Goal: Task Accomplishment & Management: Manage account settings

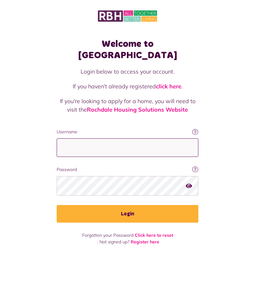
click at [154, 141] on input "Username" at bounding box center [128, 148] width 142 height 19
type input "**********"
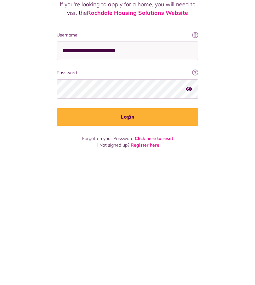
click at [134, 205] on button "Login" at bounding box center [128, 214] width 142 height 18
click at [154, 208] on button "Login" at bounding box center [128, 214] width 142 height 18
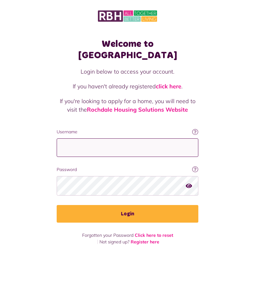
click at [134, 140] on input "Username" at bounding box center [128, 148] width 142 height 19
type input "**********"
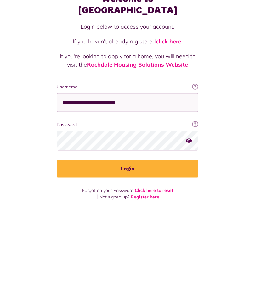
click at [140, 205] on button "Login" at bounding box center [128, 214] width 142 height 18
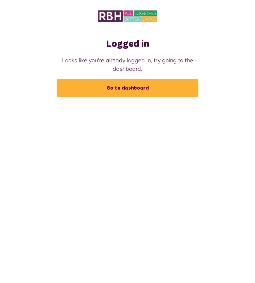
click at [148, 94] on link "Go to dashboard" at bounding box center [128, 88] width 142 height 18
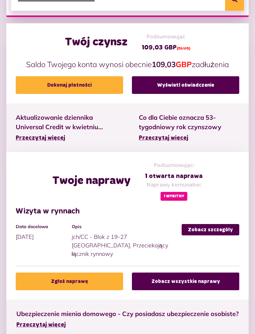
scroll to position [182, 0]
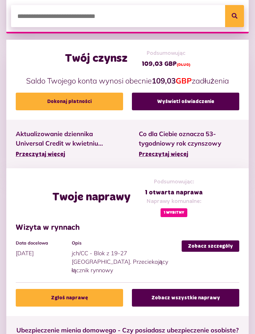
click at [92, 103] on link "Dokonaj płatności" at bounding box center [69, 102] width 107 height 18
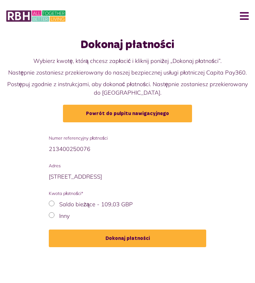
click at [120, 247] on button "Dokonaj płatności" at bounding box center [127, 239] width 157 height 18
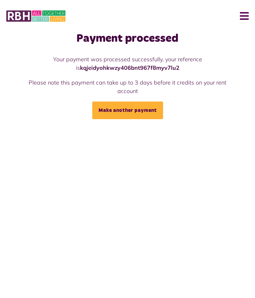
click at [248, 14] on button "Menu" at bounding box center [242, 16] width 14 height 20
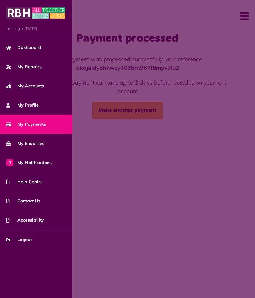
click at [35, 241] on link "Logout" at bounding box center [36, 239] width 72 height 19
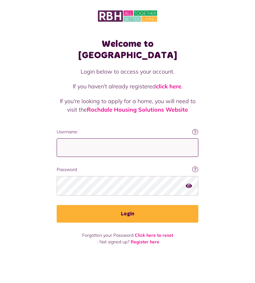
click at [132, 143] on input "Username" at bounding box center [128, 148] width 142 height 19
type input "**********"
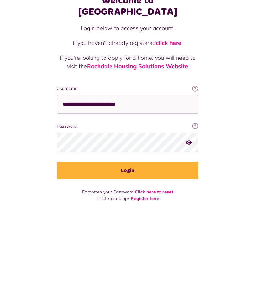
click at [139, 205] on button "Login" at bounding box center [128, 214] width 142 height 18
click at [141, 205] on button "Login" at bounding box center [128, 214] width 142 height 18
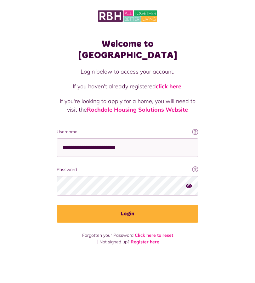
click at [141, 205] on button "Login" at bounding box center [128, 214] width 142 height 18
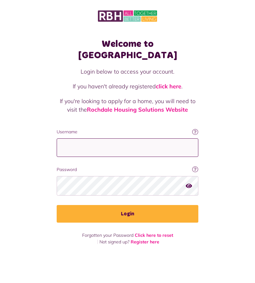
click at [138, 139] on input "Username" at bounding box center [128, 148] width 142 height 19
type input "**********"
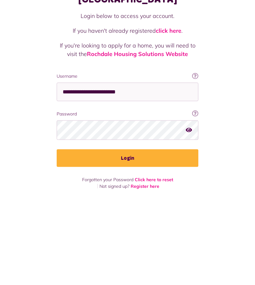
click at [142, 205] on button "Login" at bounding box center [128, 214] width 142 height 18
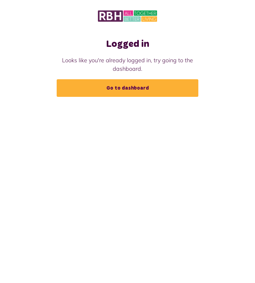
click at [140, 89] on link "Go to dashboard" at bounding box center [128, 88] width 142 height 18
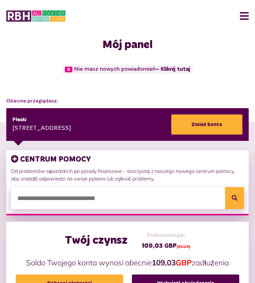
click at [243, 16] on button "Menu" at bounding box center [242, 16] width 14 height 20
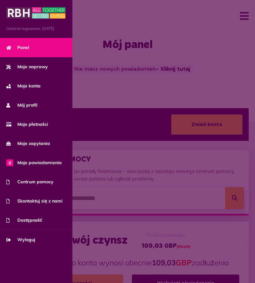
click at [45, 148] on link "Moje zapytania" at bounding box center [36, 143] width 72 height 19
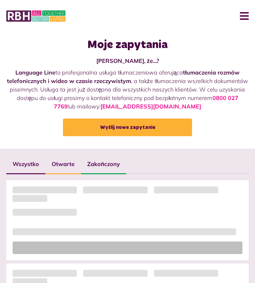
click at [240, 13] on button "Menu" at bounding box center [242, 16] width 14 height 20
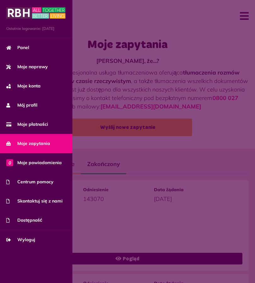
click at [43, 129] on link "Moje płatności" at bounding box center [36, 124] width 72 height 19
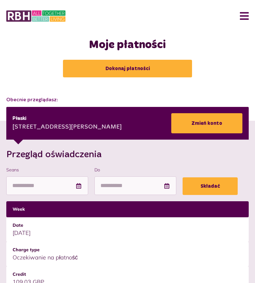
click at [245, 20] on button "Menu" at bounding box center [242, 16] width 14 height 20
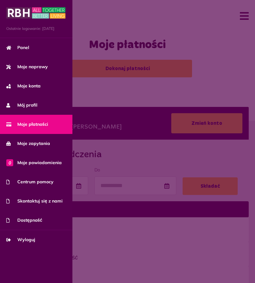
click at [48, 183] on font "Centrum pomocy" at bounding box center [35, 182] width 36 height 6
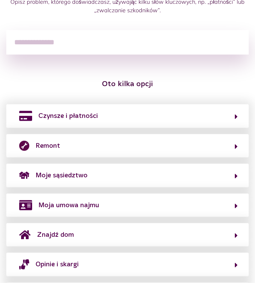
scroll to position [105, 0]
click at [244, 117] on div "Czynsze i płatności" at bounding box center [127, 115] width 242 height 23
click at [236, 117] on icon "button" at bounding box center [236, 117] width 3 height 8
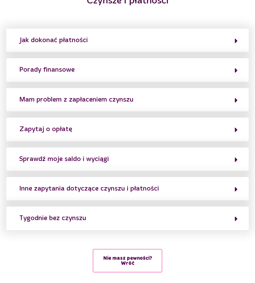
click at [230, 190] on button "Inne zapytania dotyczące czynszu i płatności" at bounding box center [127, 189] width 220 height 11
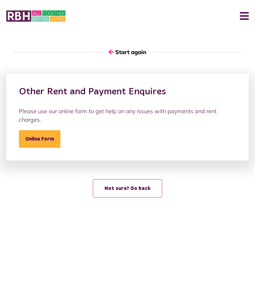
scroll to position [0, 0]
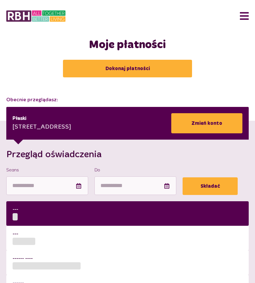
click at [244, 14] on button "Menu" at bounding box center [242, 16] width 14 height 20
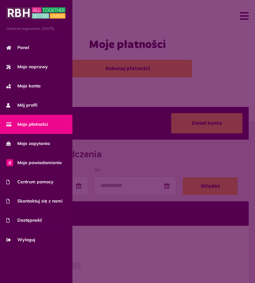
click at [51, 184] on font "Centrum pomocy" at bounding box center [35, 182] width 36 height 6
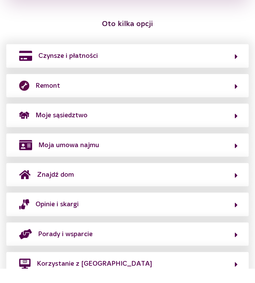
scroll to position [173, 0]
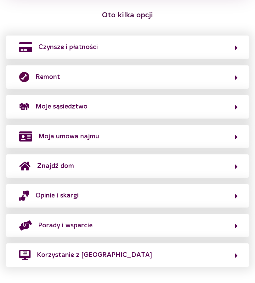
click at [235, 48] on icon "button" at bounding box center [236, 48] width 3 height 8
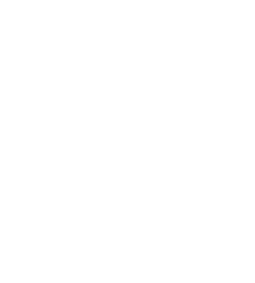
scroll to position [66, 0]
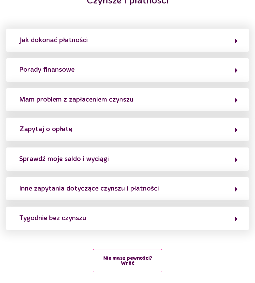
click at [215, 217] on button "Tygodnie bez czynszu" at bounding box center [127, 218] width 220 height 11
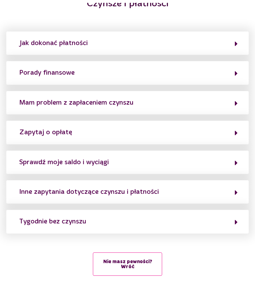
scroll to position [0, 0]
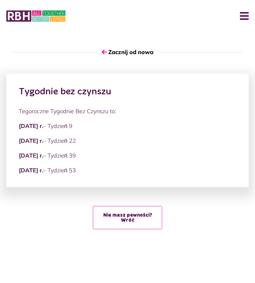
click at [76, 173] on font "– Tydzień 53" at bounding box center [59, 170] width 33 height 7
click at [131, 50] on font "Zacznij od nowa" at bounding box center [130, 51] width 45 height 7
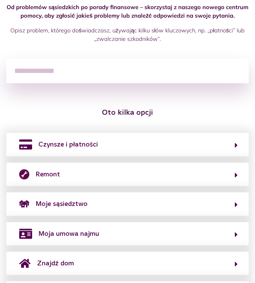
scroll to position [71, 0]
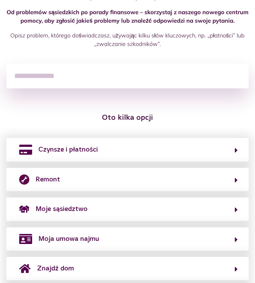
click at [241, 153] on div "Czynsze i płatności" at bounding box center [127, 149] width 242 height 23
click at [237, 149] on icon "button" at bounding box center [236, 151] width 3 height 8
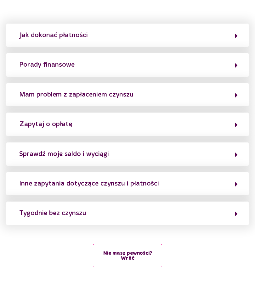
click at [185, 208] on button "Tygodnie bez czynszu" at bounding box center [127, 213] width 220 height 11
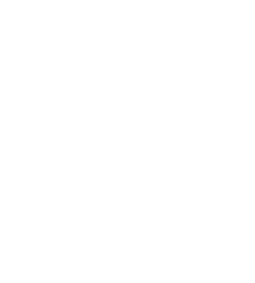
scroll to position [0, 0]
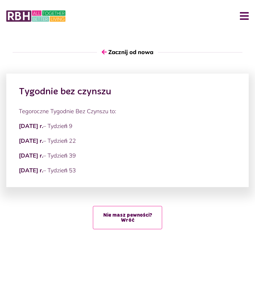
click at [133, 176] on div "Tygodnie bez czynszu Tegoroczne Tygodnie Bez Czynszu to: [DATE] r. – [GEOGRAPHI…" at bounding box center [127, 131] width 242 height 114
click at [76, 153] on font "– Tydzień 39" at bounding box center [59, 155] width 33 height 7
click at [150, 219] on button "Nie masz pewności? Wróć" at bounding box center [127, 217] width 69 height 23
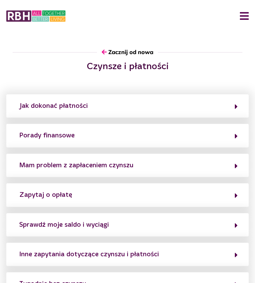
click at [233, 107] on button "Jak dokonać płatności" at bounding box center [127, 106] width 220 height 11
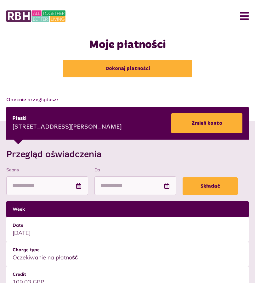
click at [82, 187] on icon at bounding box center [79, 186] width 6 height 6
click at [82, 183] on input "Seans" at bounding box center [47, 186] width 82 height 19
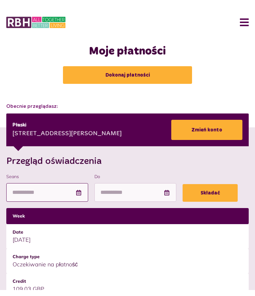
scroll to position [1, 0]
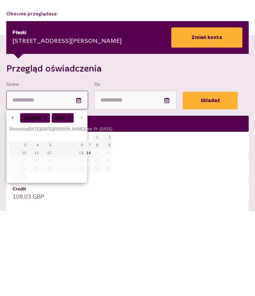
type input "**********"
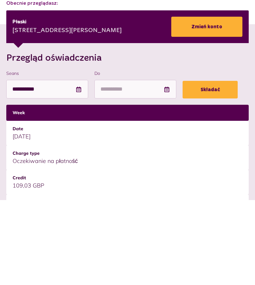
scroll to position [97, 0]
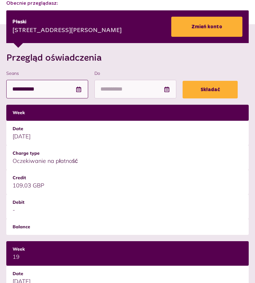
click at [80, 88] on input "**********" at bounding box center [47, 89] width 82 height 19
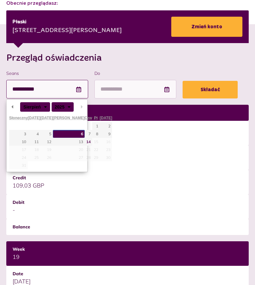
click at [19, 90] on input "**********" at bounding box center [47, 89] width 82 height 19
type input "*******"
type input "****"
type input "**********"
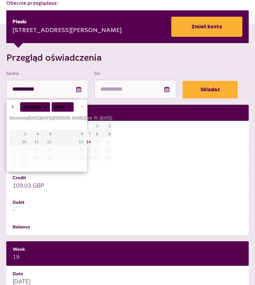
click at [158, 152] on td "Oczekiwanie na płatność" at bounding box center [127, 157] width 242 height 25
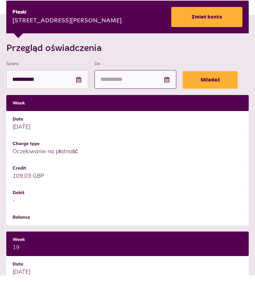
click at [133, 80] on input "Do" at bounding box center [135, 89] width 82 height 19
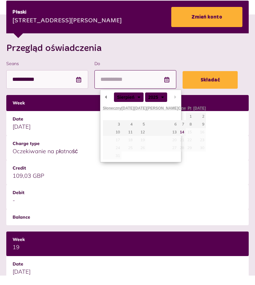
type input "**********"
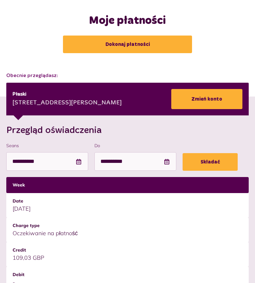
scroll to position [0, 0]
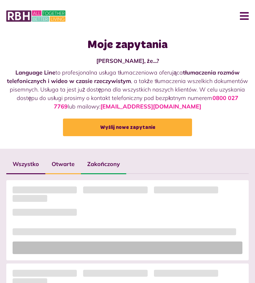
scroll to position [5, 0]
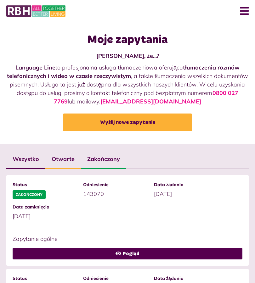
click at [253, 7] on div "Menu" at bounding box center [127, 11] width 255 height 20
click at [240, 18] on button "Menu" at bounding box center [242, 11] width 14 height 20
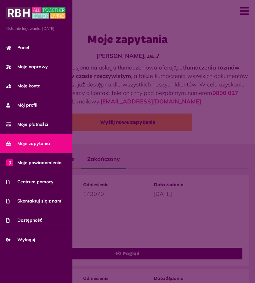
click at [26, 249] on link "Wyloguj" at bounding box center [36, 239] width 72 height 19
